Goal: Check status: Check status

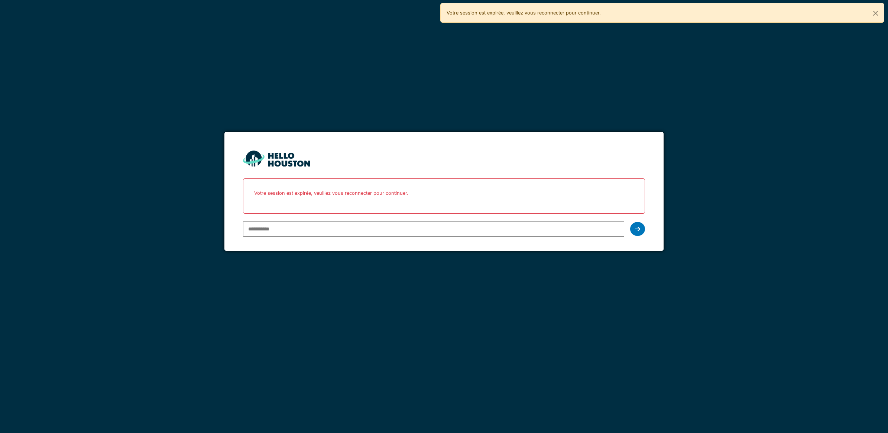
type input "**********"
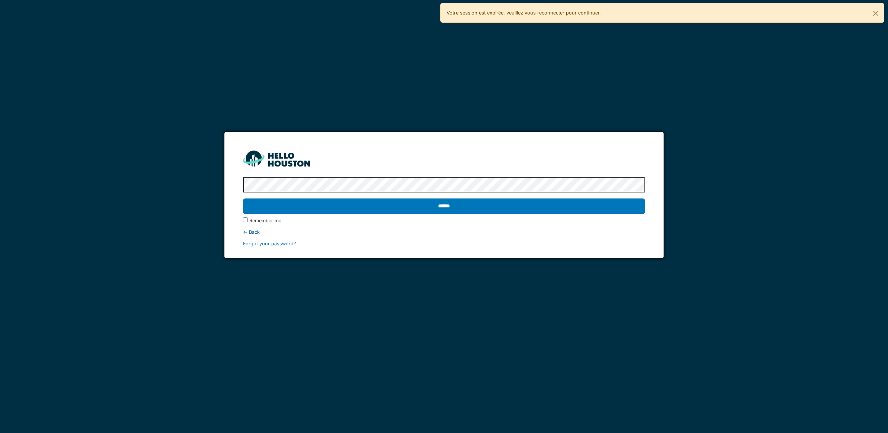
click at [243, 198] on input "******" at bounding box center [444, 206] width 402 height 16
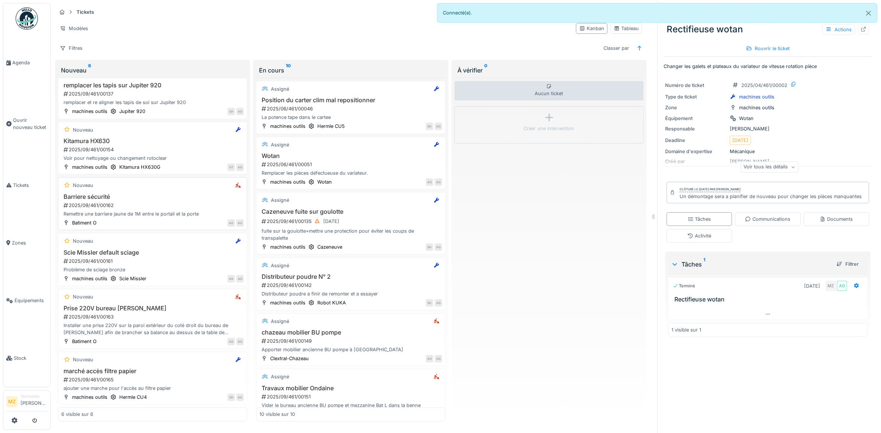
scroll to position [7, 0]
click at [184, 202] on div "2025/09/461/00162" at bounding box center [153, 205] width 181 height 7
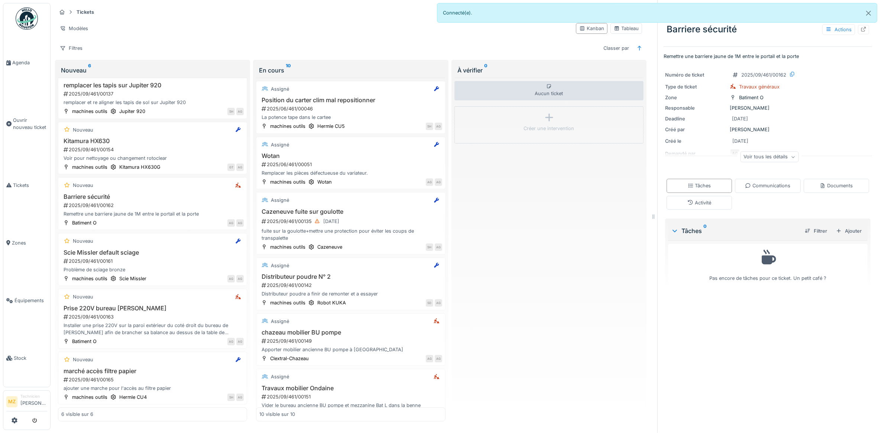
click at [759, 152] on div "Voir tous les détails" at bounding box center [769, 157] width 58 height 11
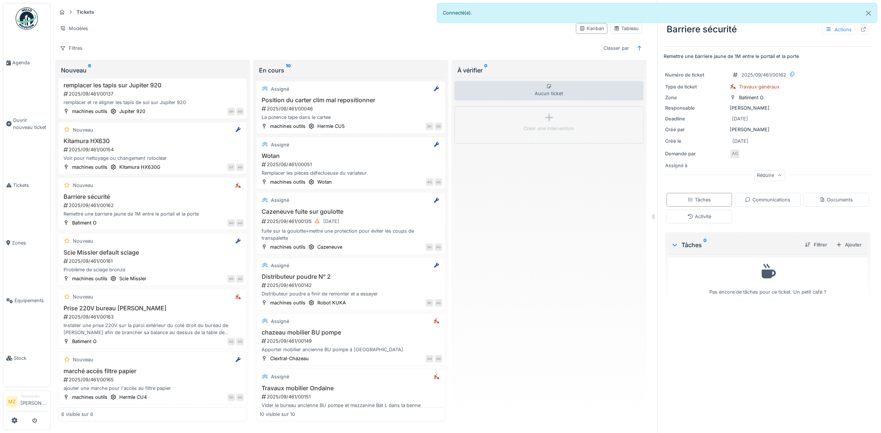
click at [764, 170] on div "Réduire" at bounding box center [769, 175] width 31 height 11
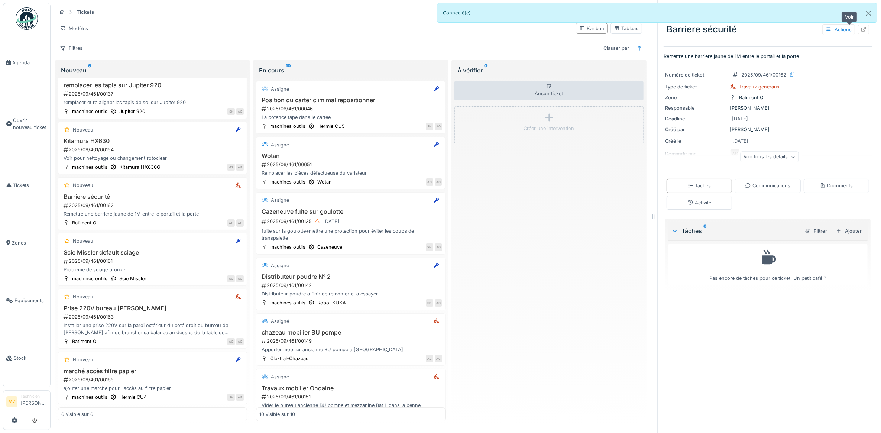
click at [860, 26] on div at bounding box center [863, 29] width 6 height 7
click at [172, 253] on h3 "Scie Missler default sciage" at bounding box center [152, 252] width 182 height 7
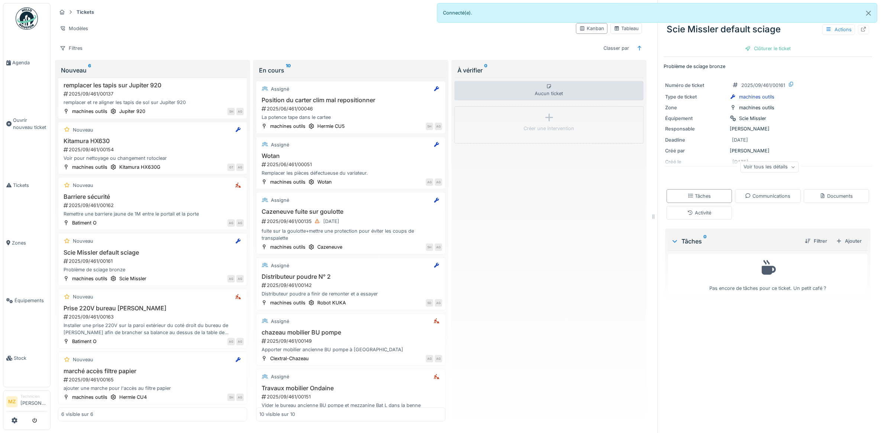
click at [740, 169] on div "Voir tous les détails" at bounding box center [769, 167] width 58 height 11
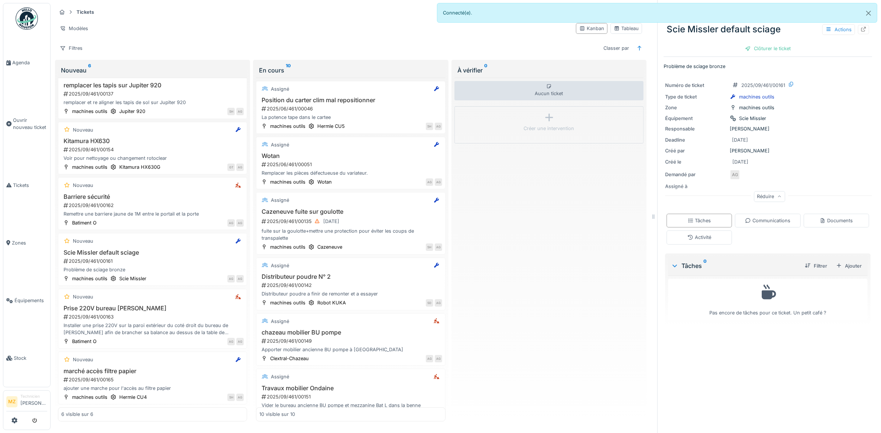
click at [754, 195] on div "Réduire" at bounding box center [769, 196] width 31 height 11
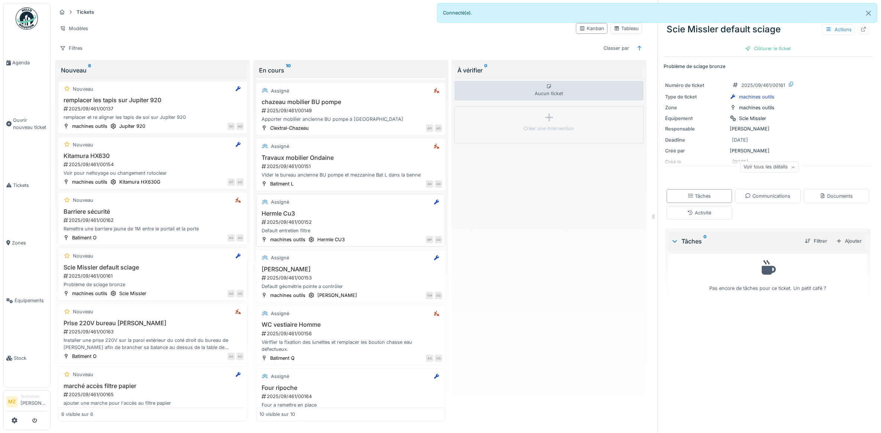
scroll to position [256, 0]
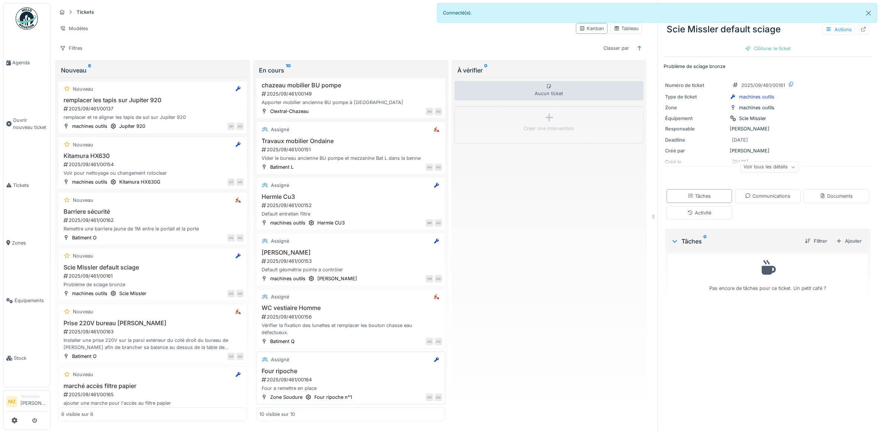
click at [355, 367] on h3 "Four ripoche" at bounding box center [350, 370] width 182 height 7
click at [740, 162] on div "Voir tous les détails" at bounding box center [769, 167] width 58 height 11
